Goal: Transaction & Acquisition: Purchase product/service

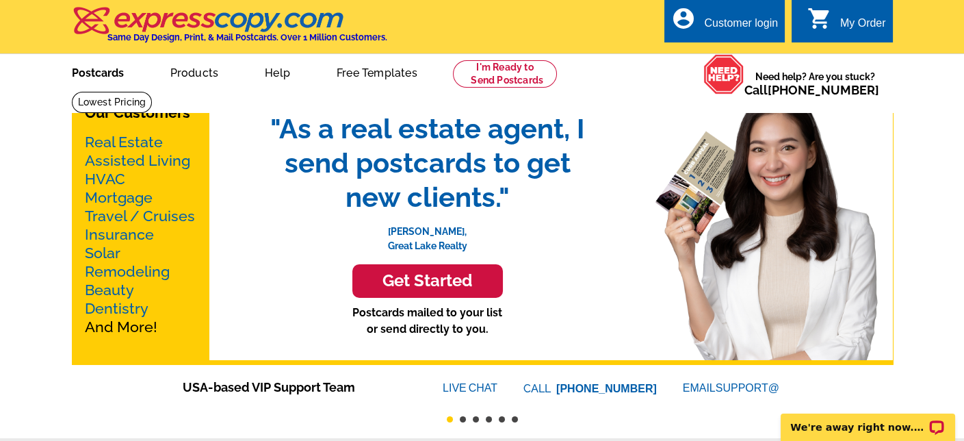
click at [105, 74] on link "Postcards" at bounding box center [98, 71] width 96 height 32
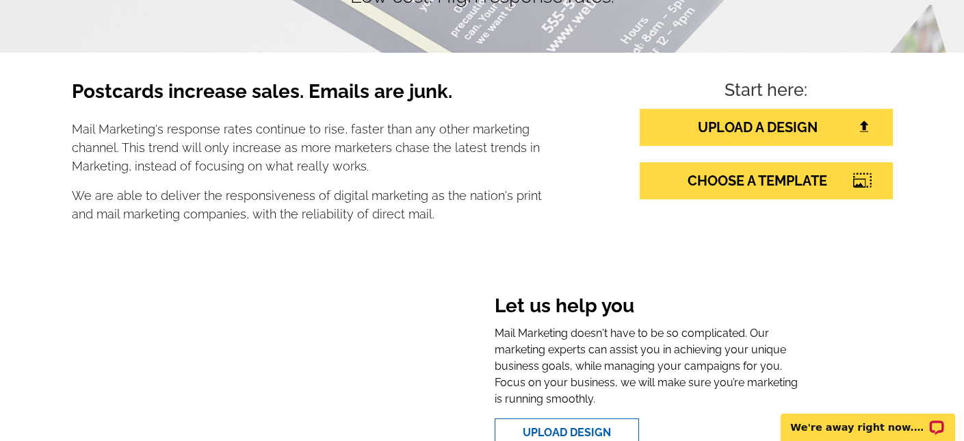
scroll to position [251, 0]
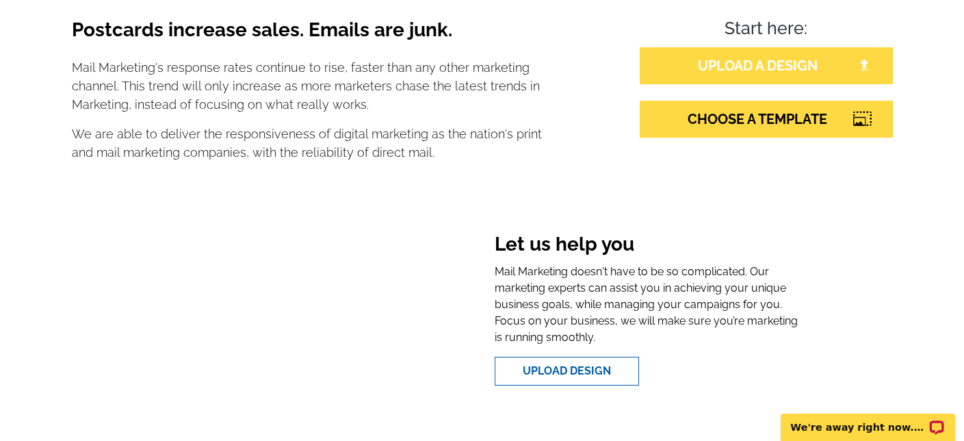
click at [797, 65] on link "UPLOAD A DESIGN" at bounding box center [766, 65] width 253 height 37
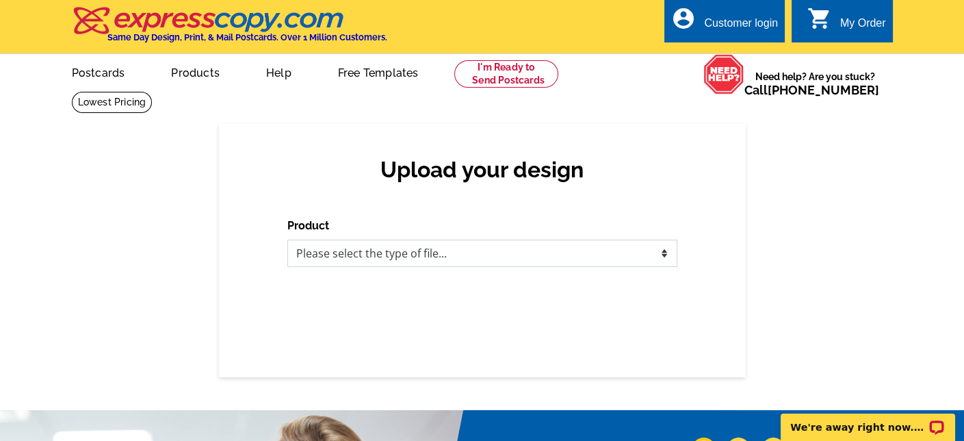
click at [661, 251] on select "Please select the type of file... Postcards Business Cards Letters and flyers G…" at bounding box center [482, 253] width 390 height 27
select select "1"
click at [287, 240] on select "Please select the type of file... Postcards Business Cards Letters and flyers G…" at bounding box center [482, 253] width 390 height 27
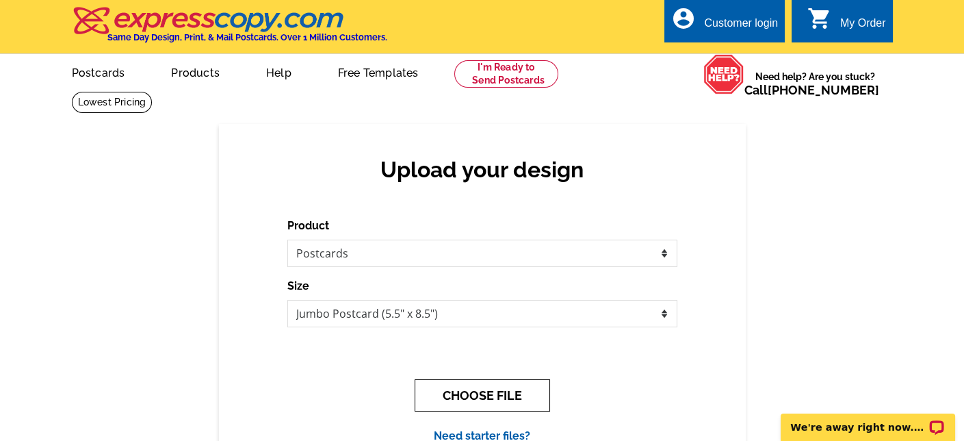
click at [504, 394] on button "CHOOSE FILE" at bounding box center [483, 395] width 136 height 32
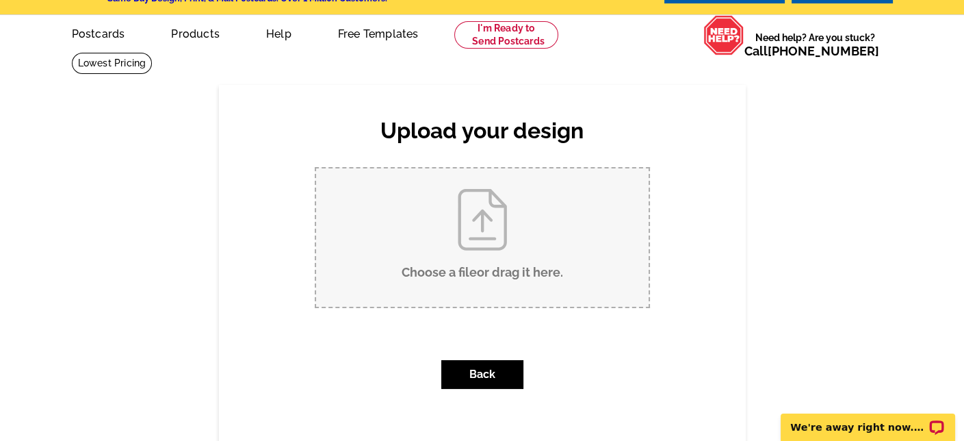
scroll to position [68, 0]
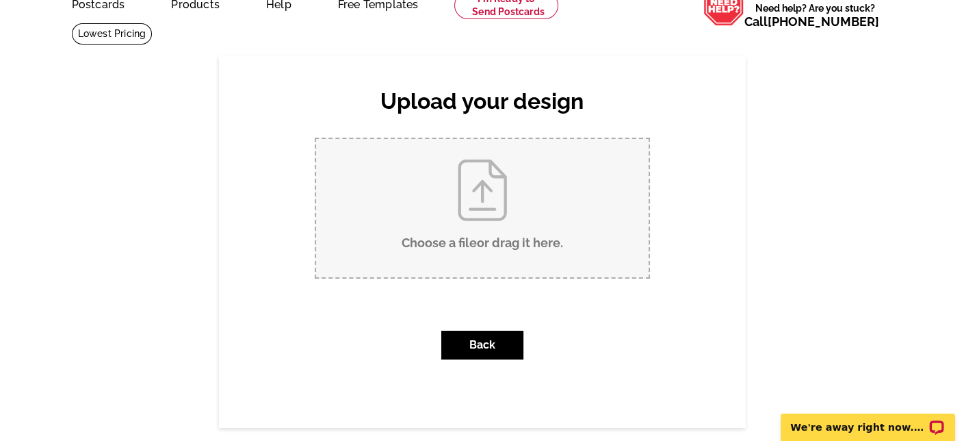
click at [489, 204] on input "Choose a file or drag it here ." at bounding box center [482, 208] width 333 height 138
type input "C:\fakepath\Flyer Postcard_back.pdf"
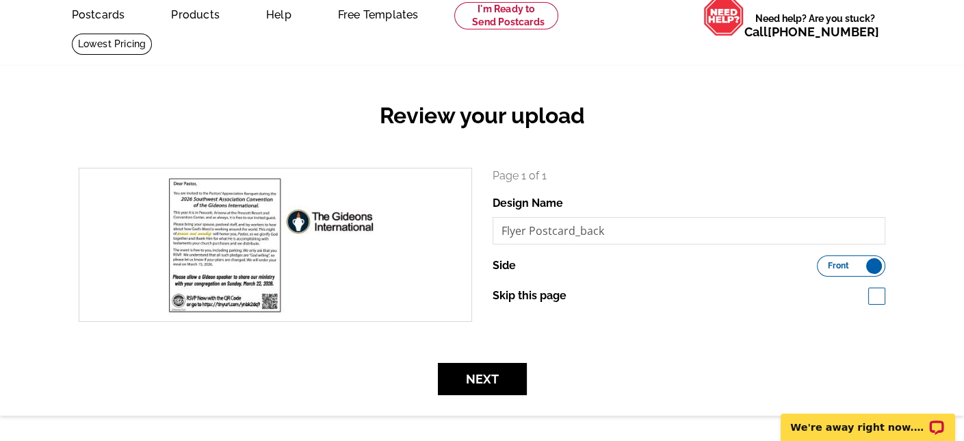
scroll to position [68, 0]
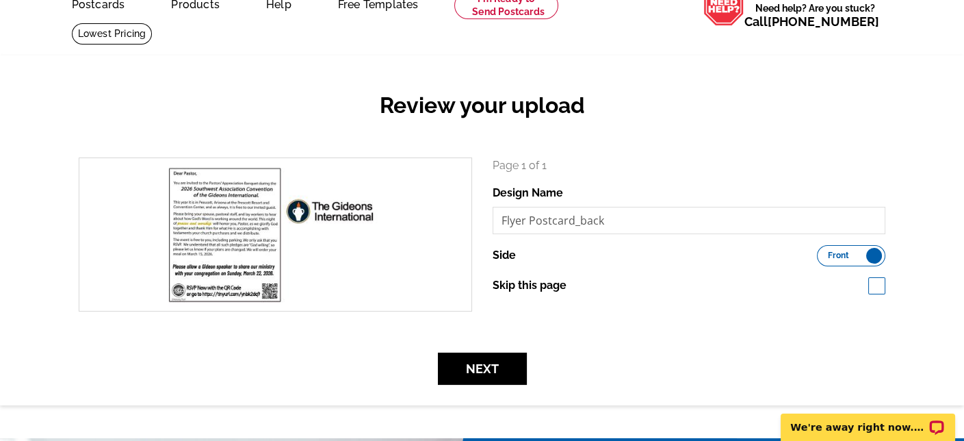
click at [869, 257] on label "Front Back" at bounding box center [851, 255] width 68 height 21
click at [824, 252] on input "Front Back" at bounding box center [824, 252] width 0 height 0
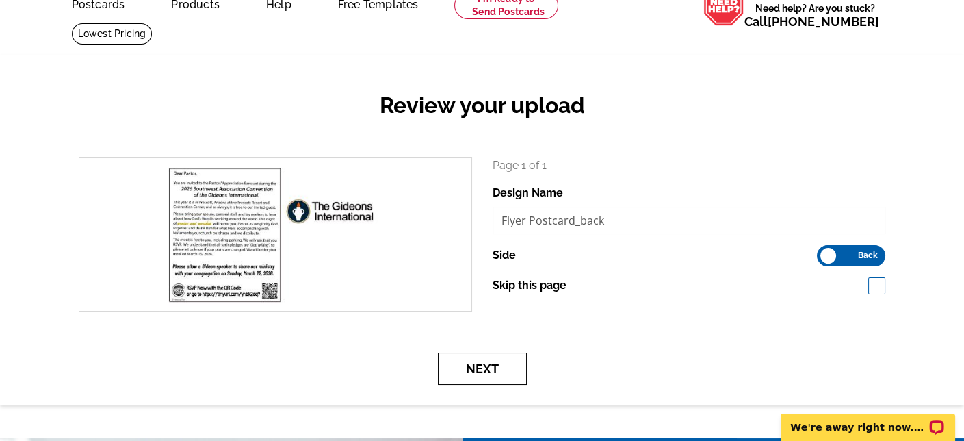
click at [493, 371] on button "Next" at bounding box center [482, 369] width 89 height 32
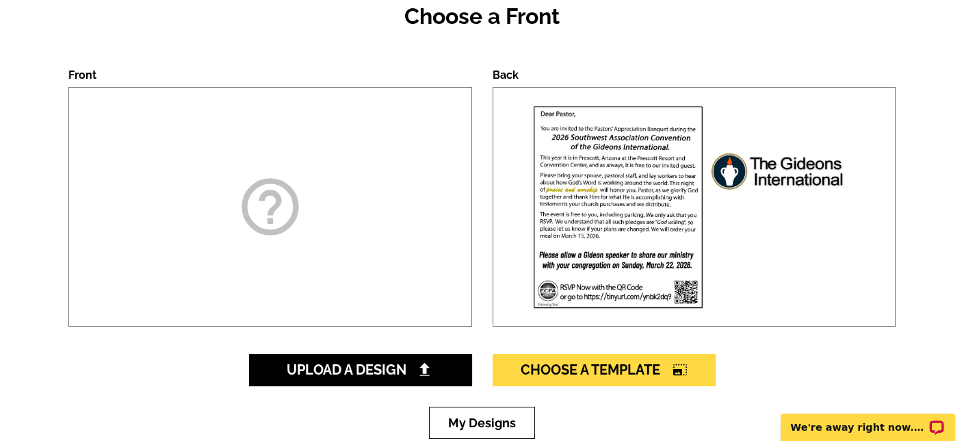
scroll to position [159, 0]
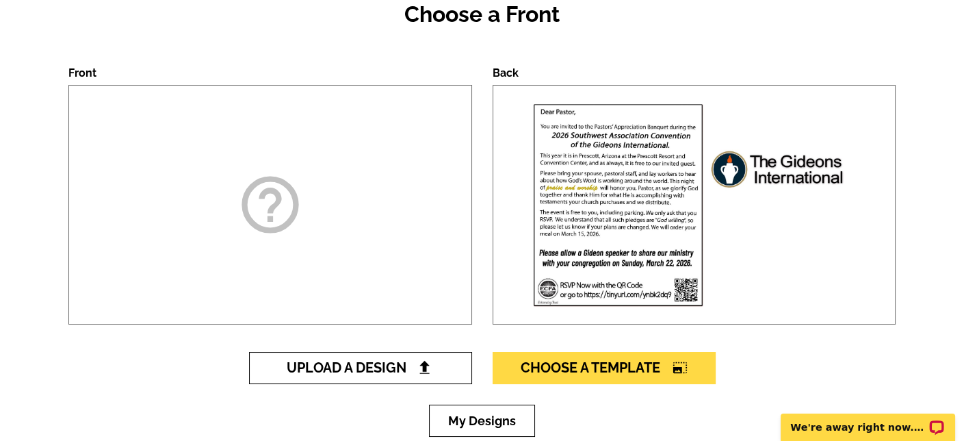
click at [400, 368] on span "Upload A Design" at bounding box center [360, 367] width 147 height 16
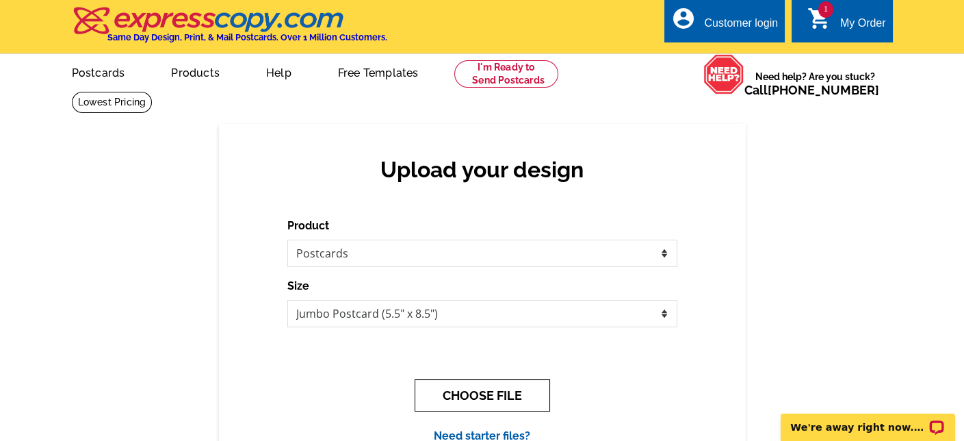
click at [499, 392] on button "CHOOSE FILE" at bounding box center [483, 395] width 136 height 32
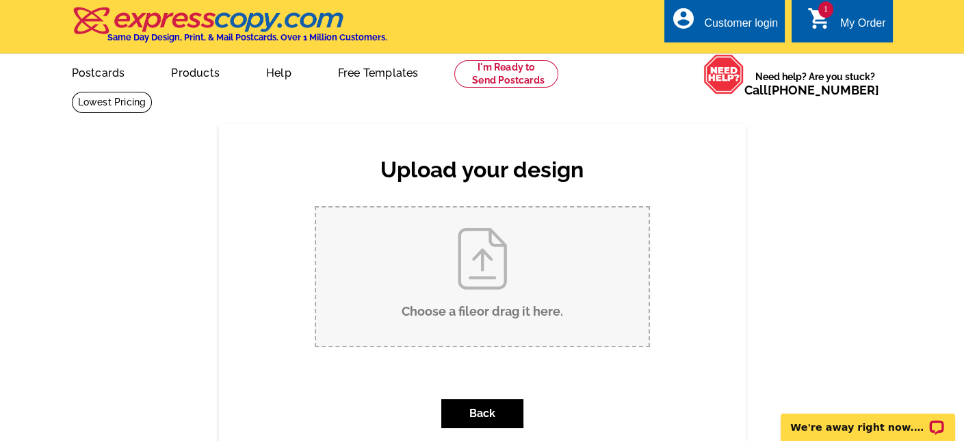
click at [485, 274] on input "Choose a file or drag it here ." at bounding box center [482, 276] width 333 height 138
type input "C:\fakepath\PAB Flyer SWA 2026 published.pdf"
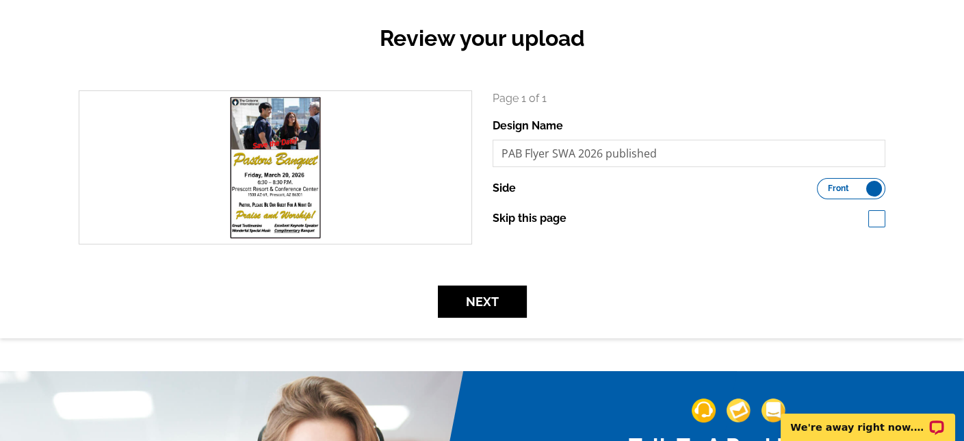
scroll to position [137, 0]
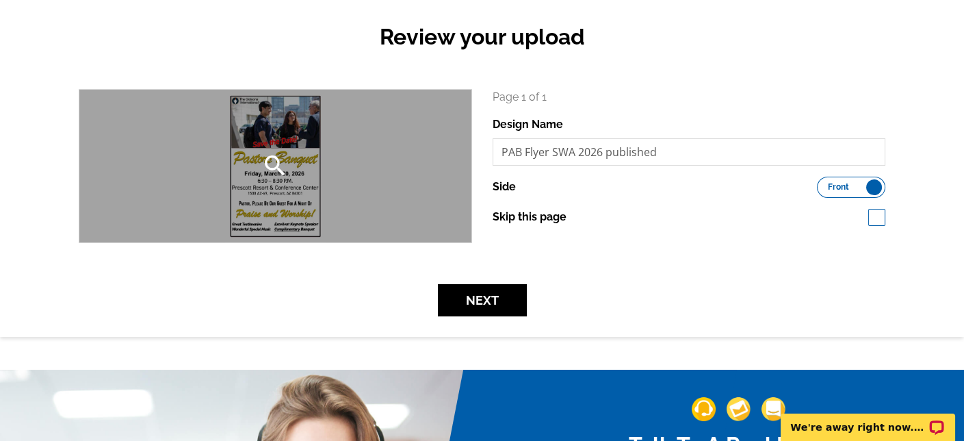
click at [363, 203] on div "search" at bounding box center [275, 166] width 392 height 153
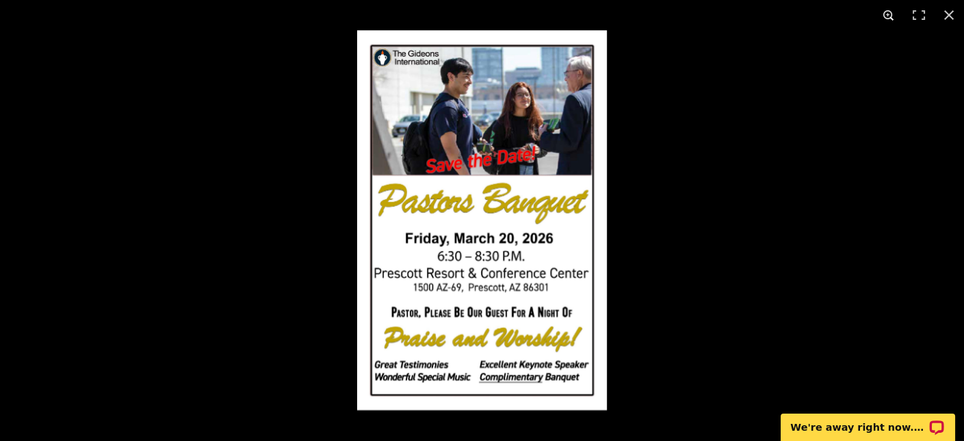
click at [889, 14] on button at bounding box center [889, 15] width 30 height 30
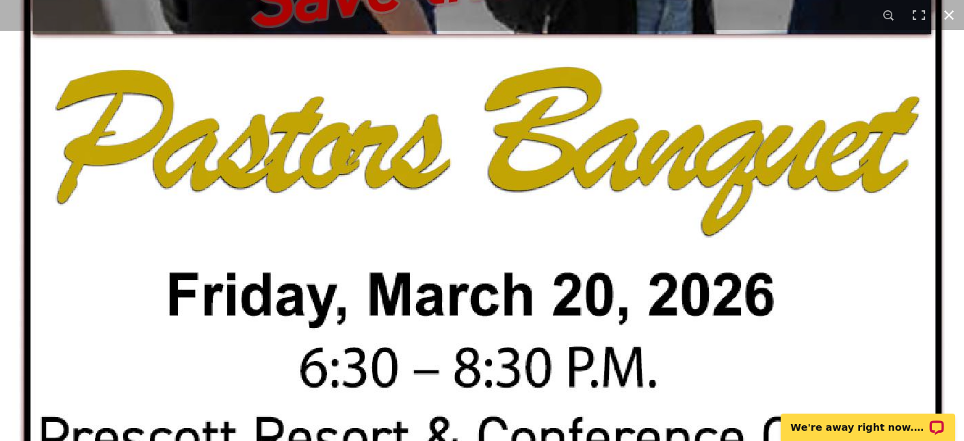
click at [951, 16] on button at bounding box center [949, 15] width 30 height 30
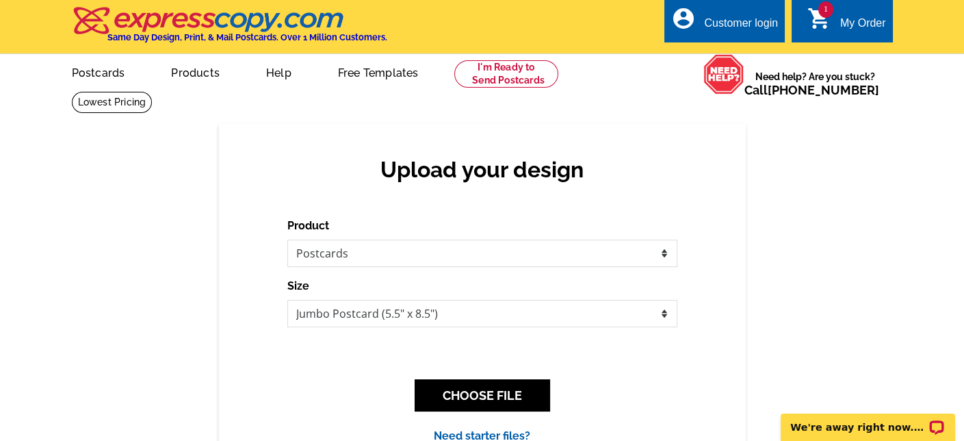
scroll to position [13, 0]
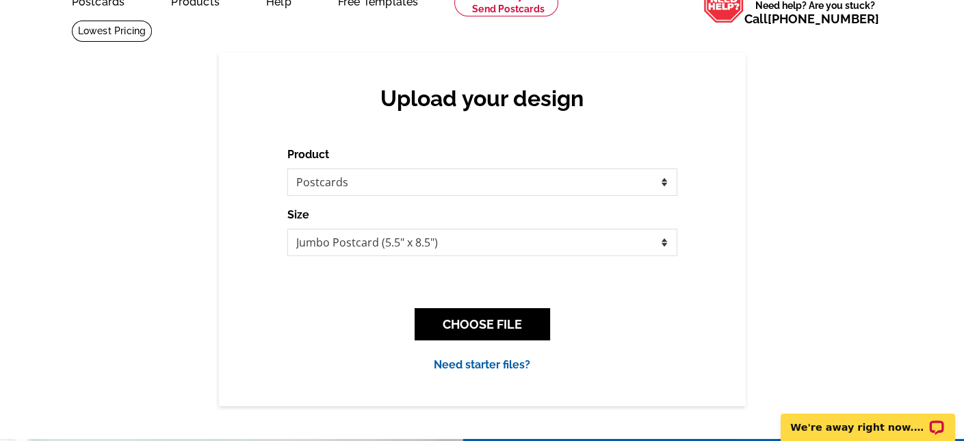
scroll to position [76, 0]
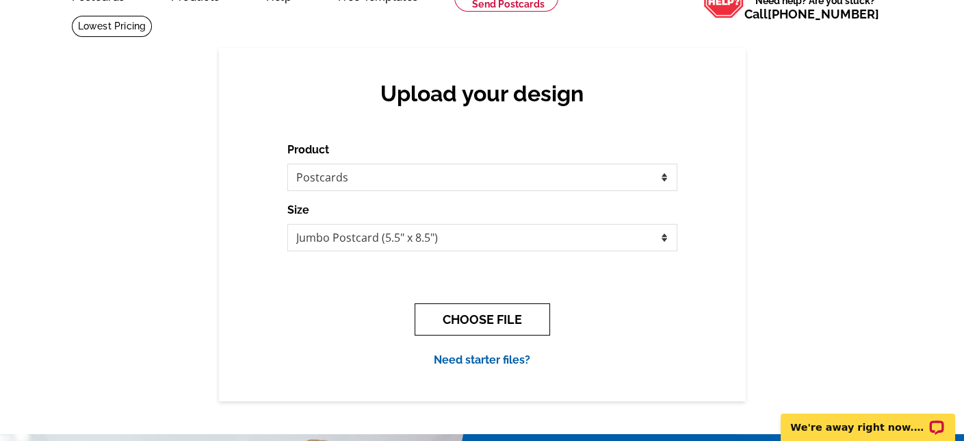
click at [471, 319] on button "CHOOSE FILE" at bounding box center [483, 319] width 136 height 32
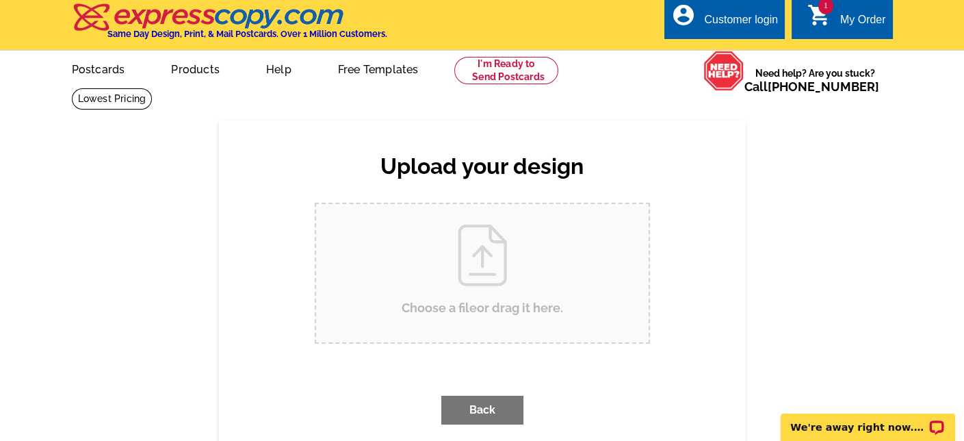
scroll to position [0, 0]
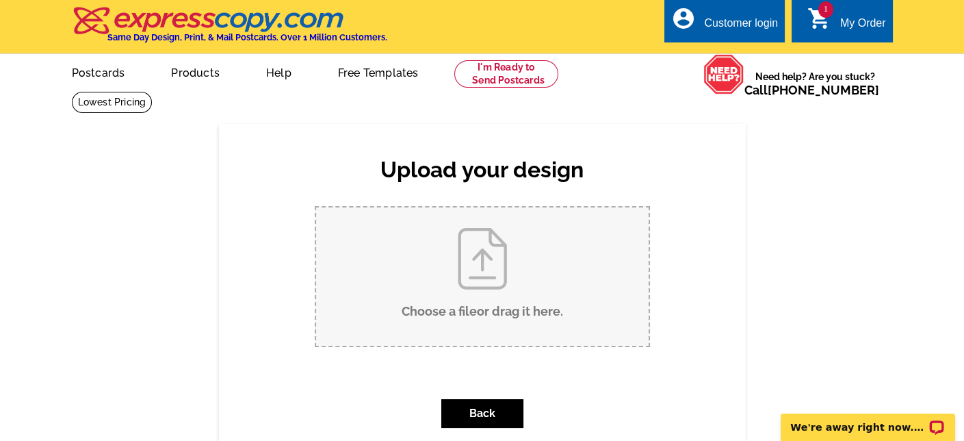
click at [483, 307] on input "Choose a file or drag it here ." at bounding box center [482, 276] width 333 height 138
type input "C:\fakepath\PAB Flyer SWA 2026 published.pdf"
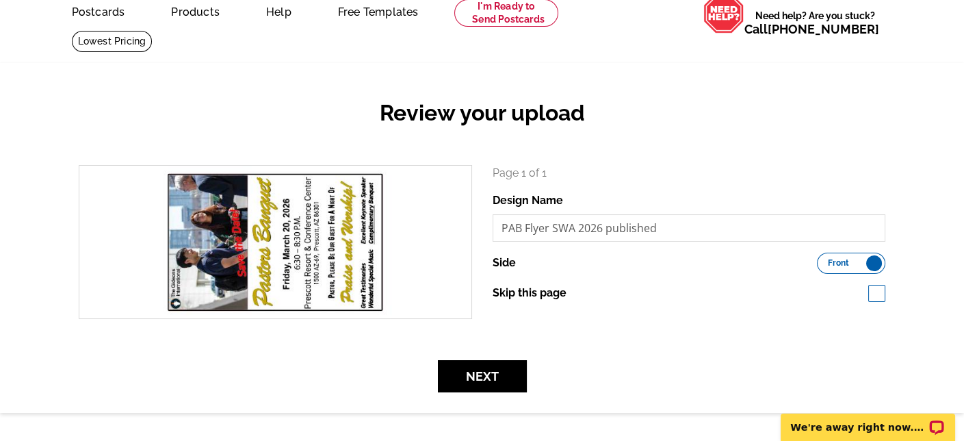
scroll to position [68, 0]
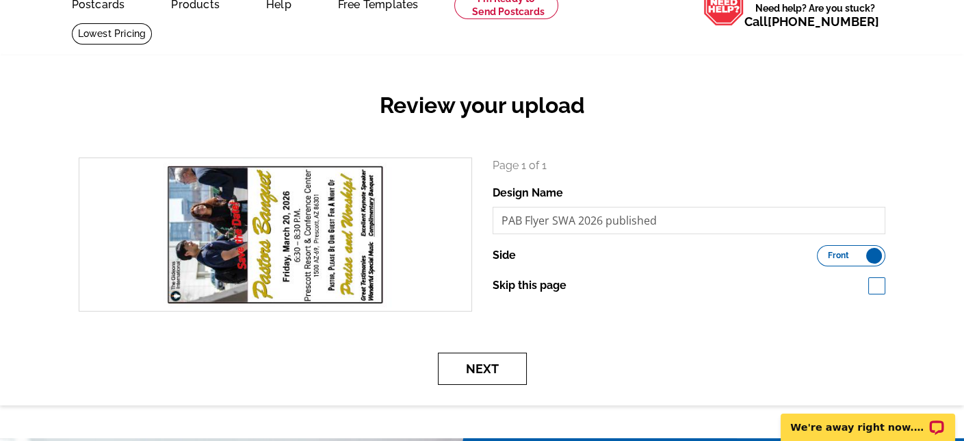
click at [476, 377] on button "Next" at bounding box center [482, 369] width 89 height 32
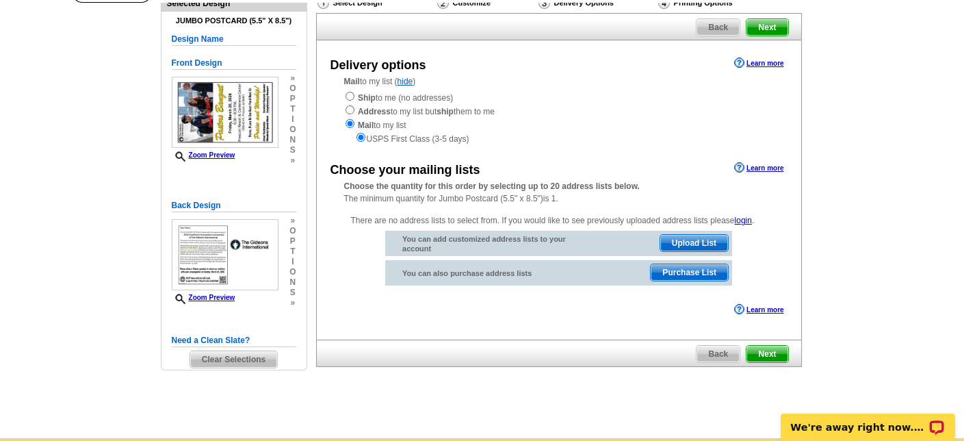
scroll to position [114, 0]
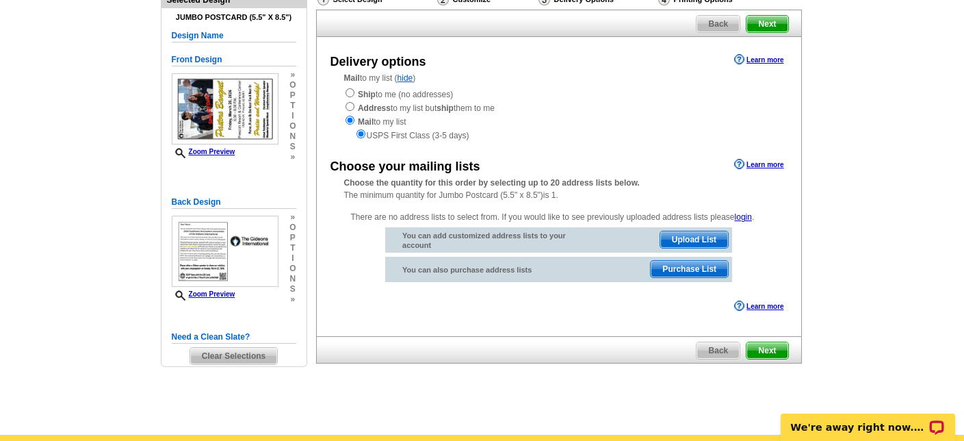
click at [758, 350] on span "Next" at bounding box center [767, 350] width 41 height 16
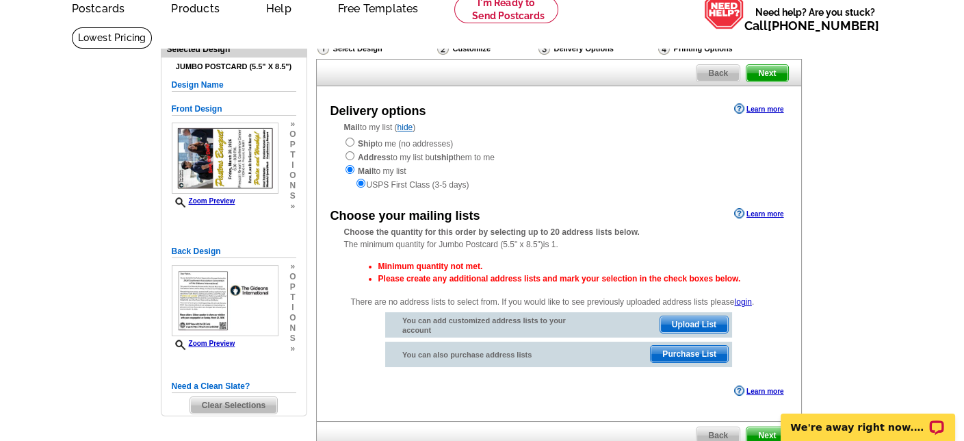
scroll to position [68, 0]
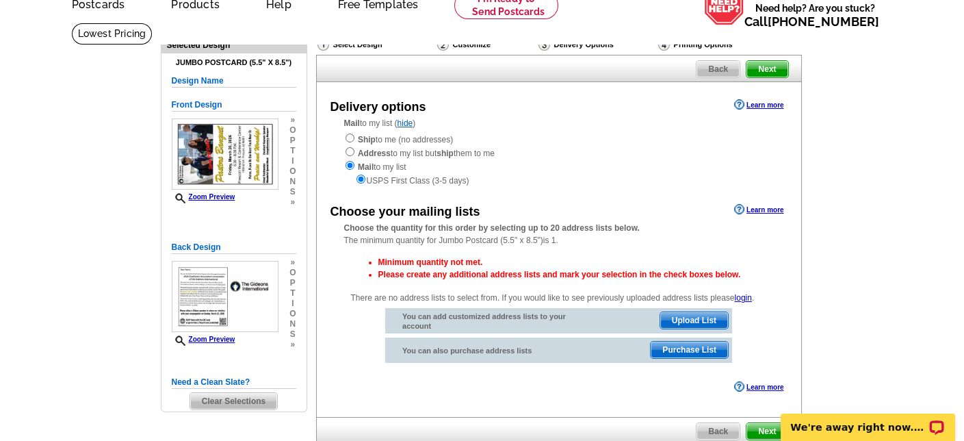
click at [716, 427] on span "Back" at bounding box center [718, 431] width 43 height 16
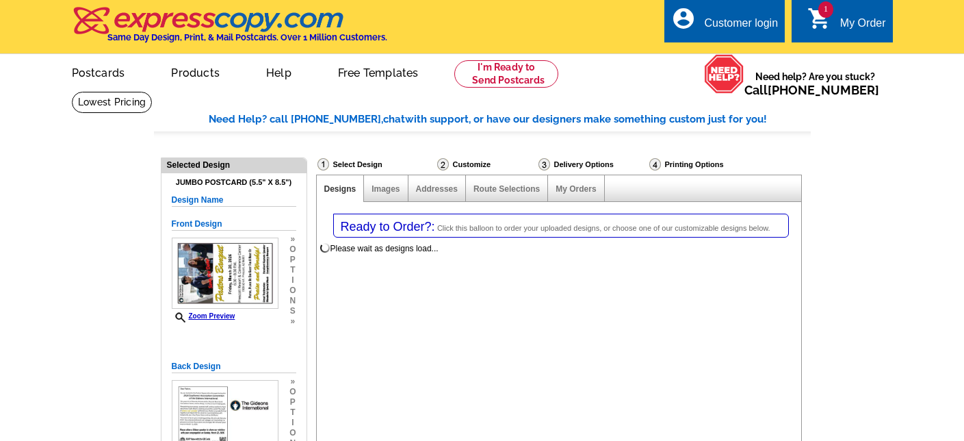
select select "1"
select select "2"
select select "785"
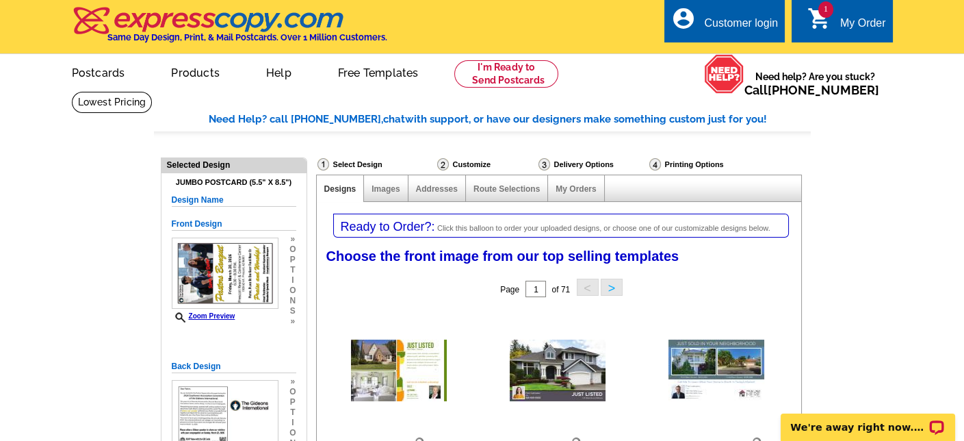
click at [653, 163] on img at bounding box center [656, 164] width 12 height 12
click at [544, 164] on img at bounding box center [545, 164] width 12 height 12
click at [440, 164] on img at bounding box center [443, 164] width 12 height 12
click at [327, 165] on img at bounding box center [324, 164] width 12 height 12
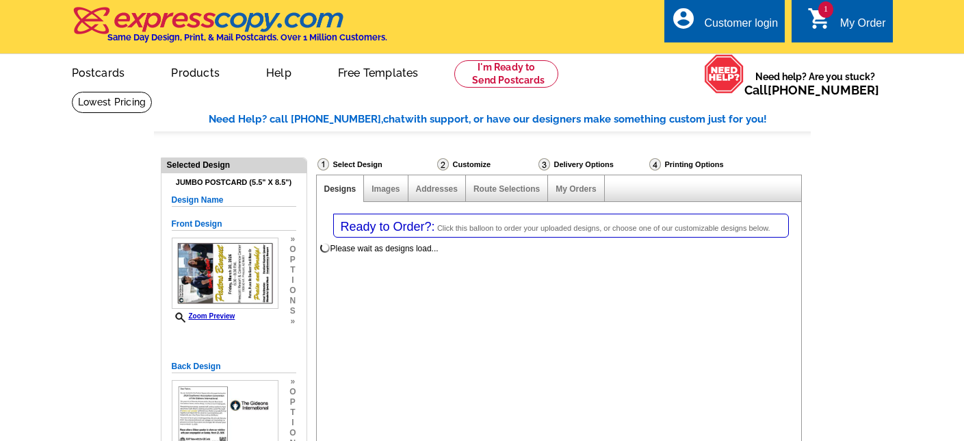
select select "1"
select select "2"
select select "785"
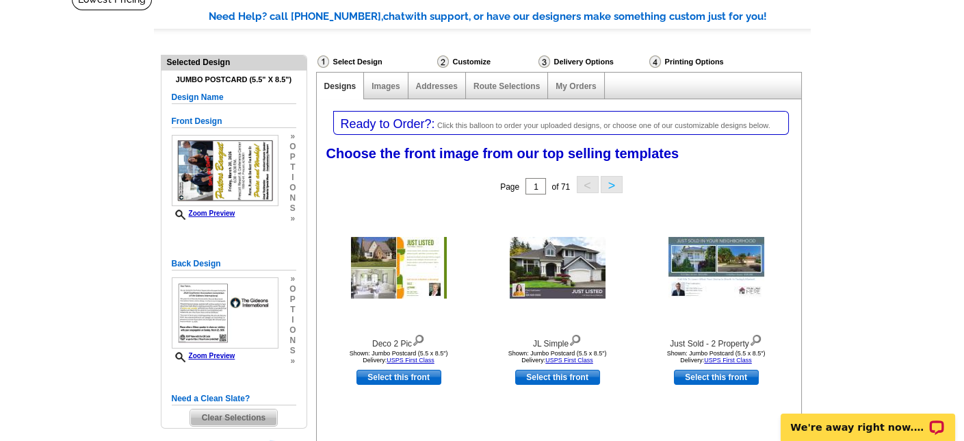
scroll to position [114, 0]
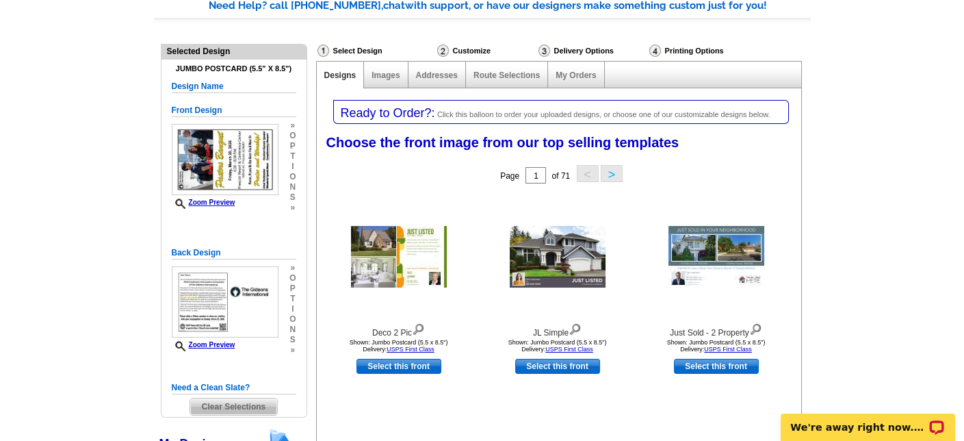
click at [357, 114] on span "Ready to Order?:" at bounding box center [388, 113] width 94 height 14
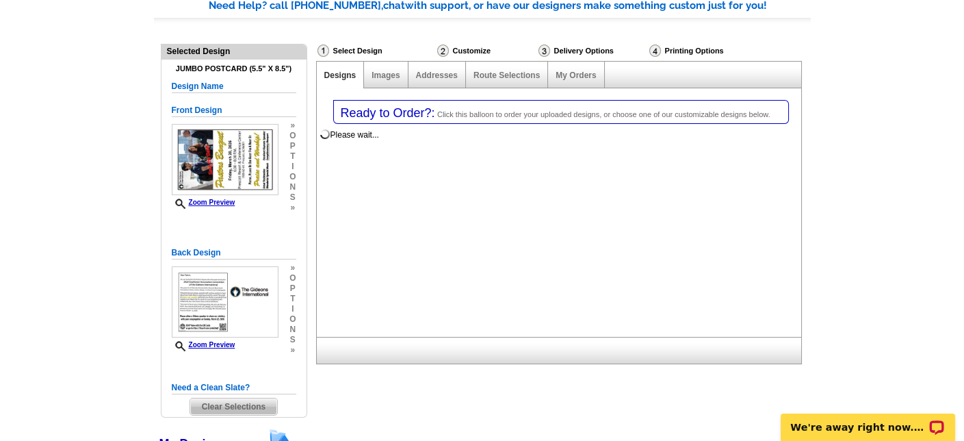
scroll to position [0, 0]
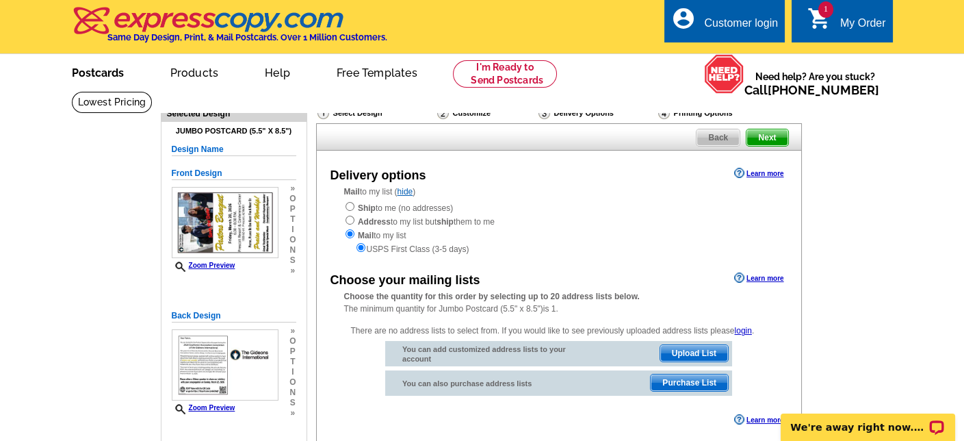
click at [91, 71] on link "Postcards" at bounding box center [98, 71] width 96 height 32
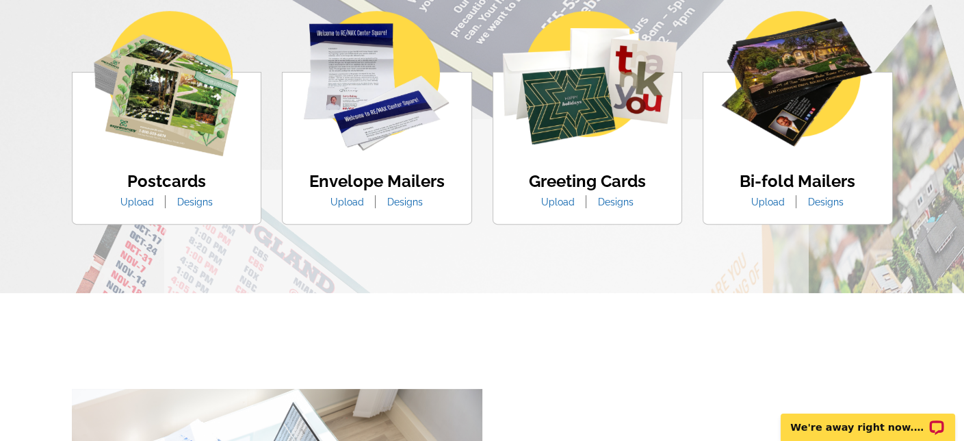
scroll to position [890, 0]
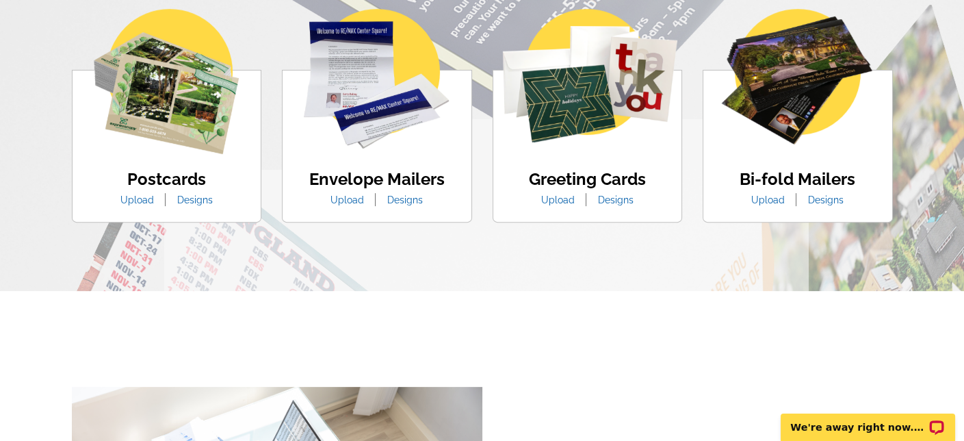
click at [179, 144] on img at bounding box center [166, 81] width 145 height 145
click at [194, 202] on link "Designs" at bounding box center [195, 199] width 56 height 11
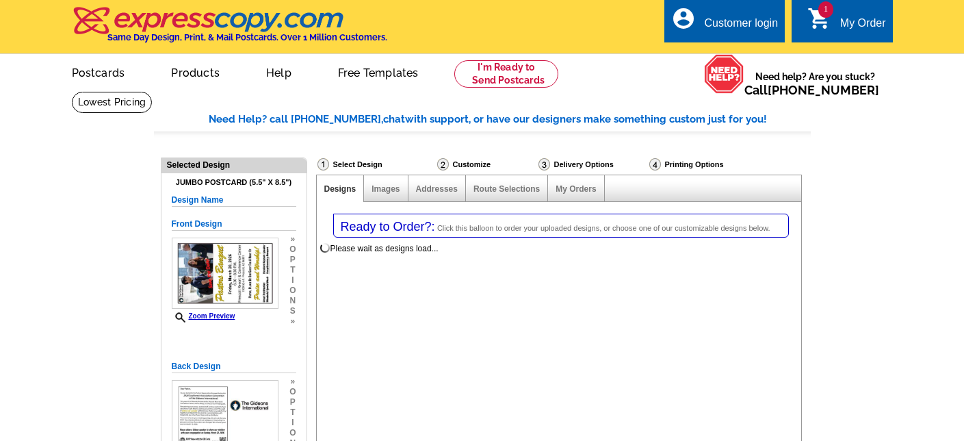
select select "1"
select select "2"
select select "971"
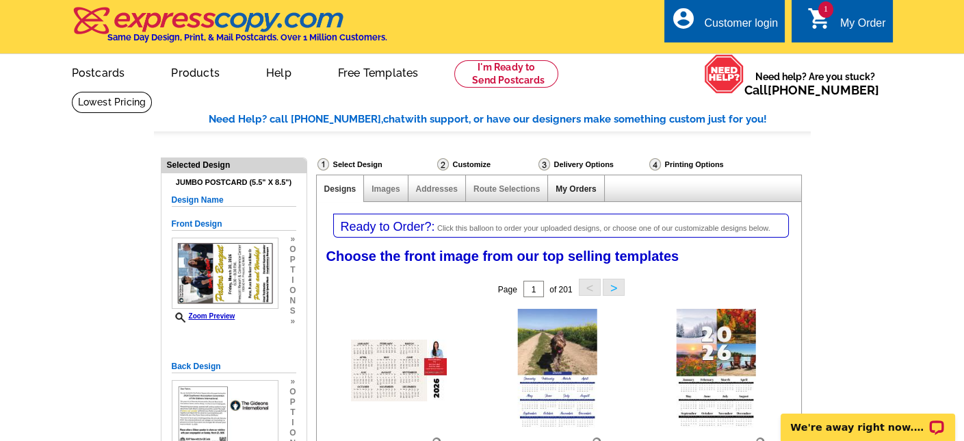
click at [580, 190] on link "My Orders" at bounding box center [576, 189] width 40 height 10
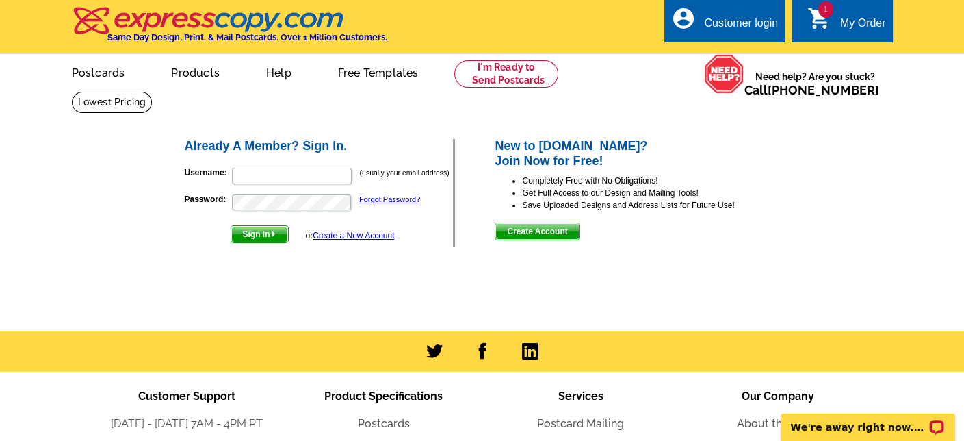
type input "[EMAIL_ADDRESS][PERSON_NAME][DOMAIN_NAME]"
click at [251, 240] on span "Sign In" at bounding box center [259, 234] width 57 height 16
